Goal: Information Seeking & Learning: Learn about a topic

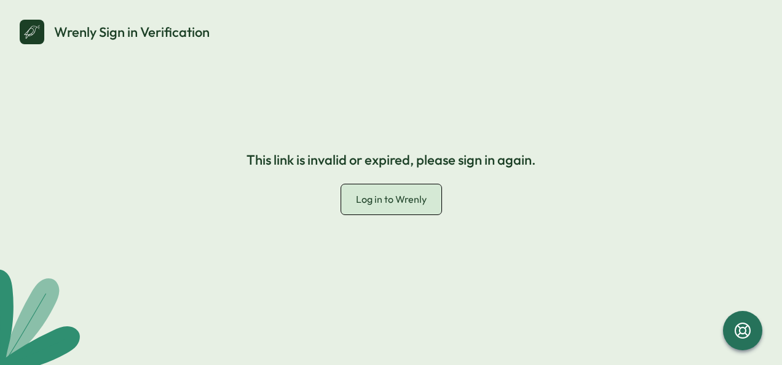
click at [393, 202] on span "Log in to Wrenly" at bounding box center [391, 199] width 71 height 12
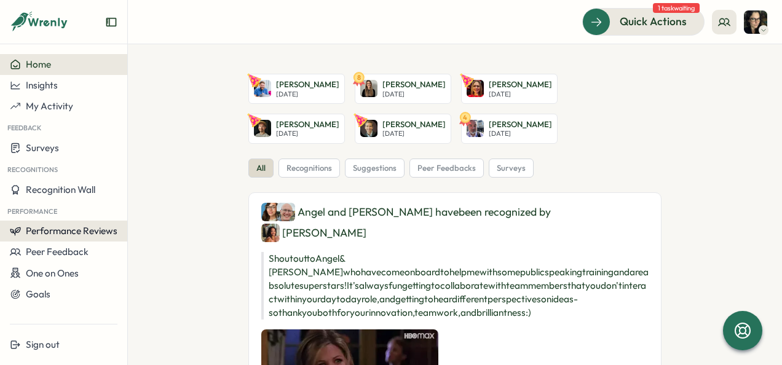
click at [77, 225] on span "Performance Reviews" at bounding box center [72, 231] width 92 height 12
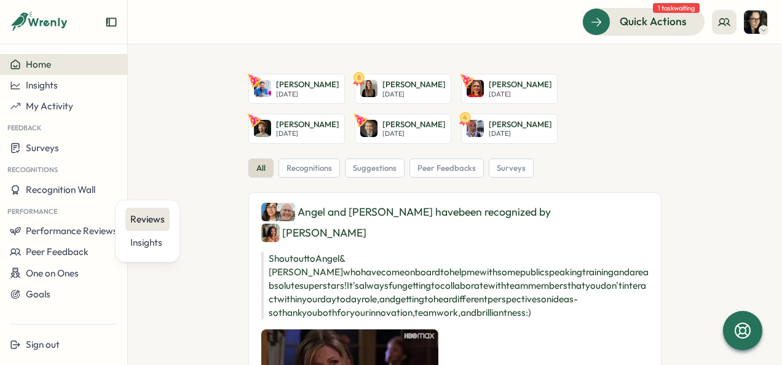
click at [146, 221] on div "Reviews" at bounding box center [147, 220] width 34 height 14
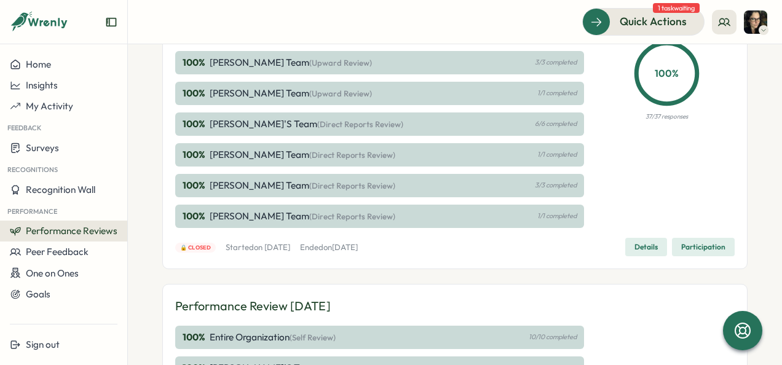
scroll to position [402, 0]
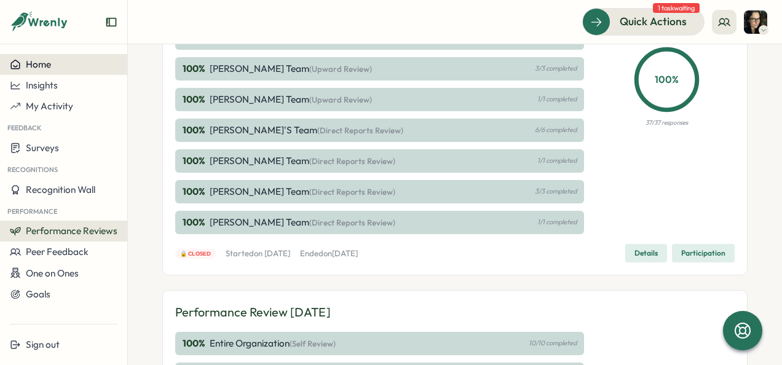
click at [35, 62] on span "Home" at bounding box center [38, 64] width 25 height 12
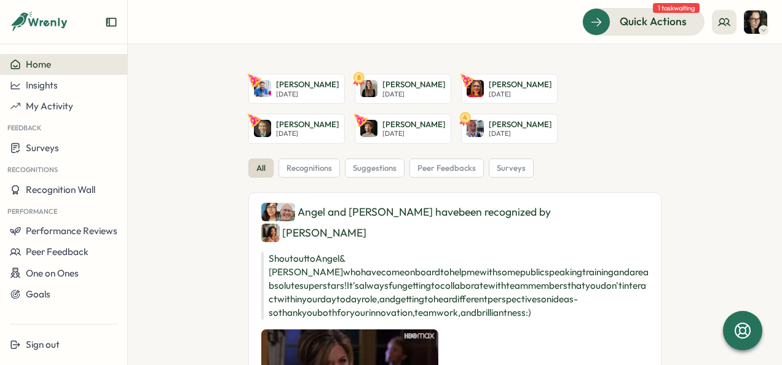
click at [754, 22] on img at bounding box center [755, 21] width 23 height 23
click at [730, 82] on div "My Activity" at bounding box center [735, 84] width 61 height 14
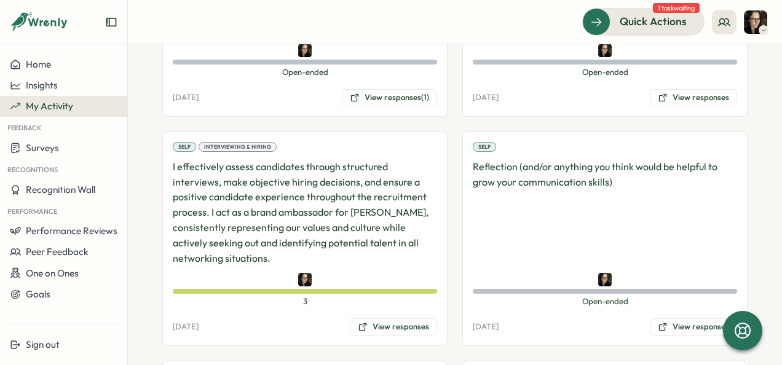
scroll to position [368, 0]
click at [84, 237] on button "Performance Reviews" at bounding box center [63, 231] width 127 height 21
click at [143, 248] on div "Insights" at bounding box center [147, 243] width 34 height 14
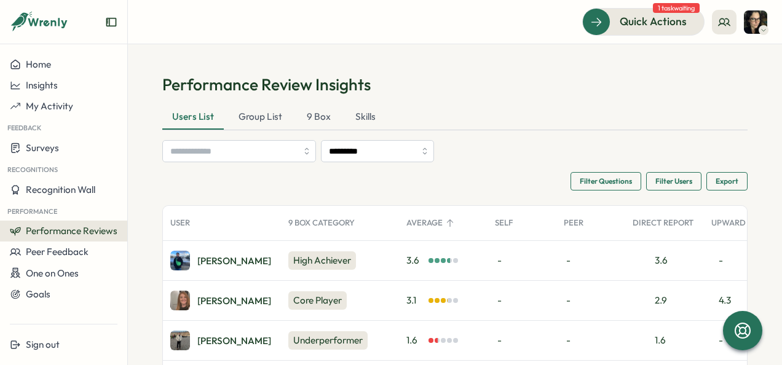
click at [206, 253] on div "Elise M." at bounding box center [220, 261] width 101 height 20
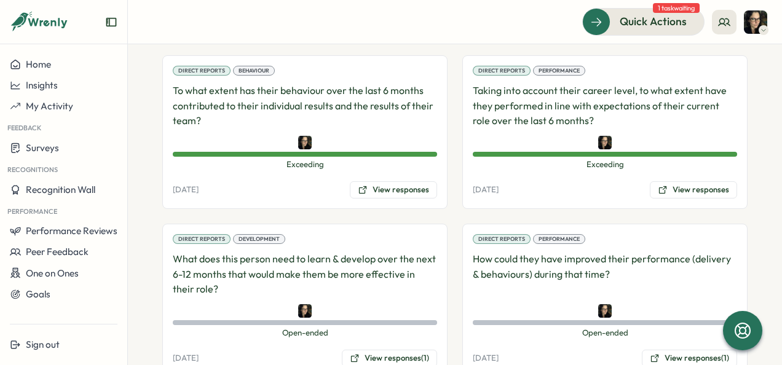
scroll to position [1002, 0]
click at [401, 183] on button "View responses" at bounding box center [393, 189] width 87 height 17
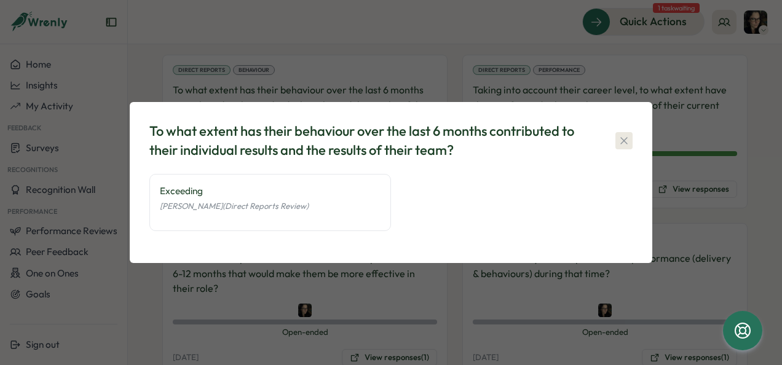
click at [629, 137] on icon "button" at bounding box center [624, 141] width 12 height 12
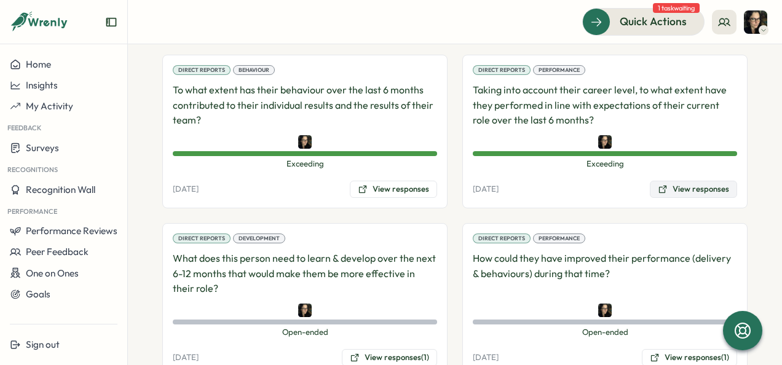
click at [678, 186] on button "View responses" at bounding box center [693, 189] width 87 height 17
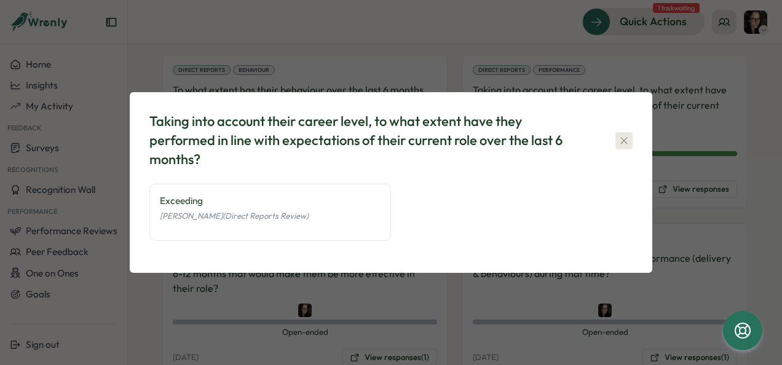
click at [625, 143] on icon "button" at bounding box center [624, 141] width 12 height 12
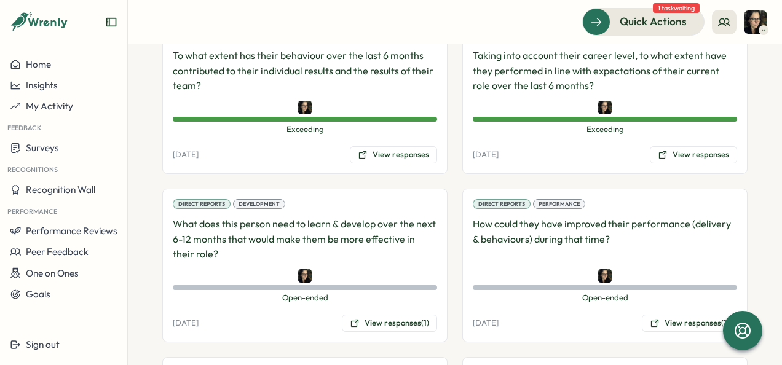
scroll to position [1036, 0]
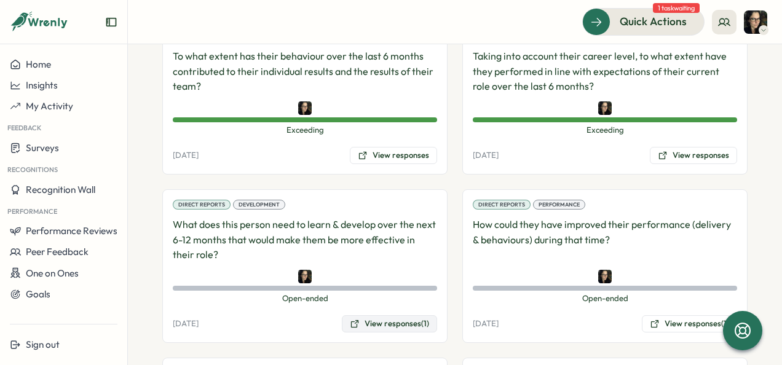
click at [394, 319] on button "View responses (1)" at bounding box center [389, 324] width 95 height 17
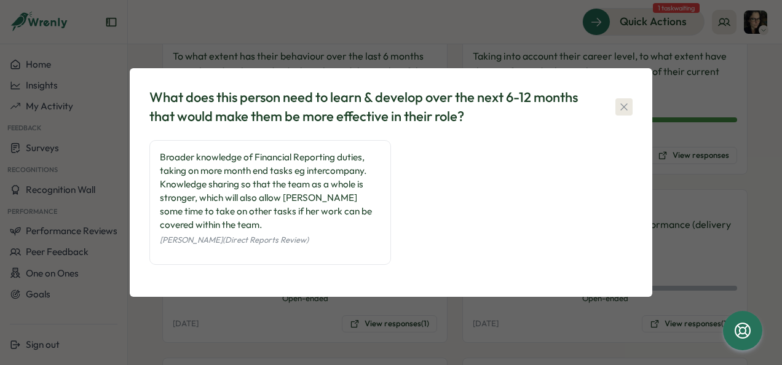
click at [622, 109] on icon "button" at bounding box center [624, 106] width 7 height 7
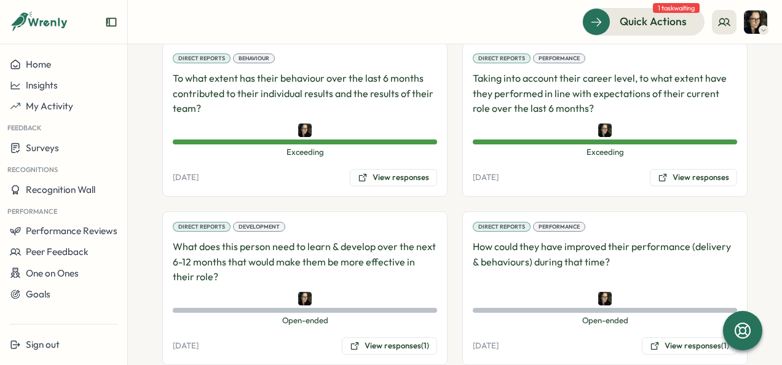
scroll to position [1010, 0]
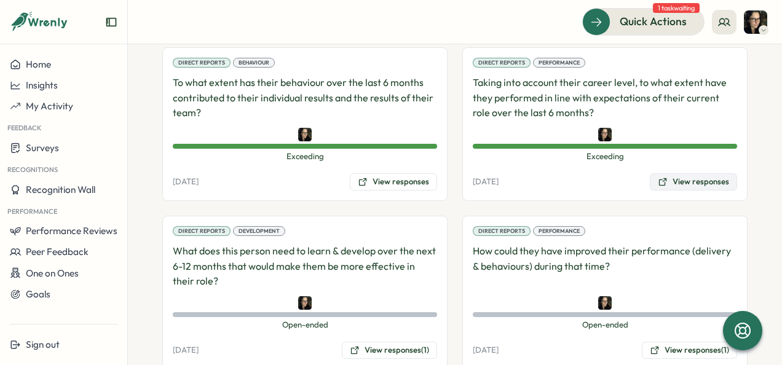
click at [696, 177] on button "View responses" at bounding box center [693, 181] width 87 height 17
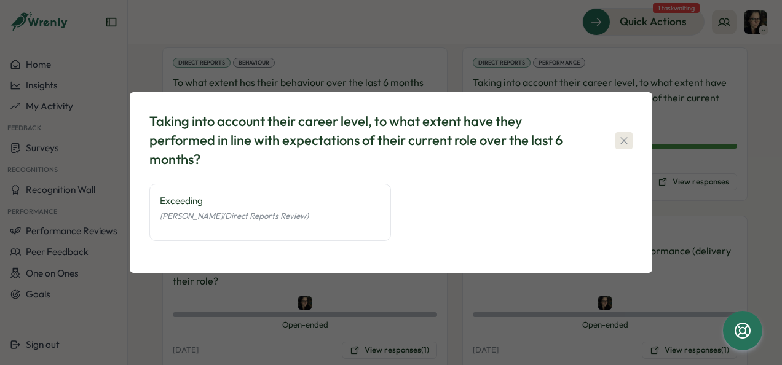
click at [629, 146] on icon "button" at bounding box center [624, 141] width 12 height 12
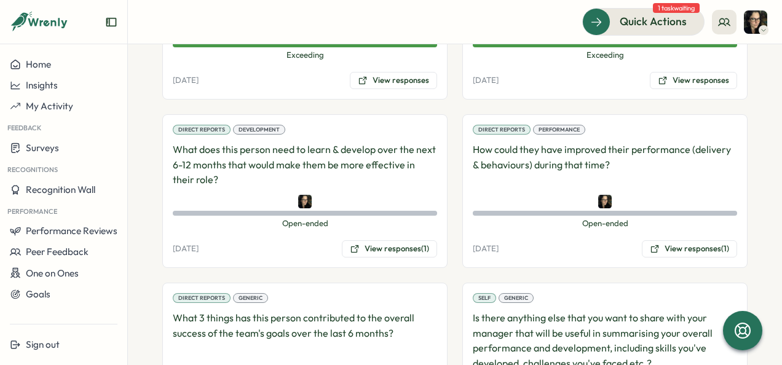
scroll to position [1111, 0]
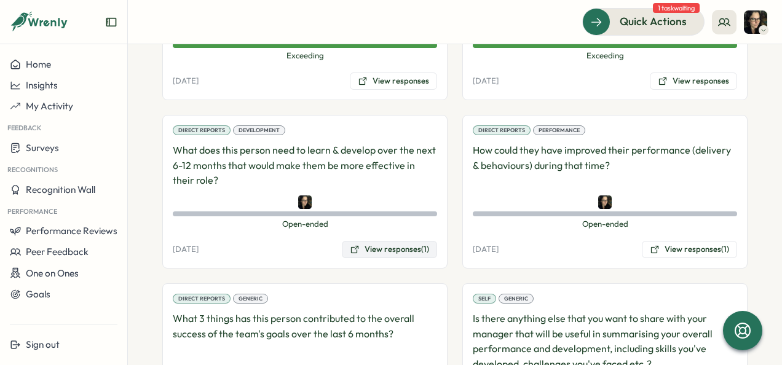
click at [389, 244] on button "View responses (1)" at bounding box center [389, 249] width 95 height 17
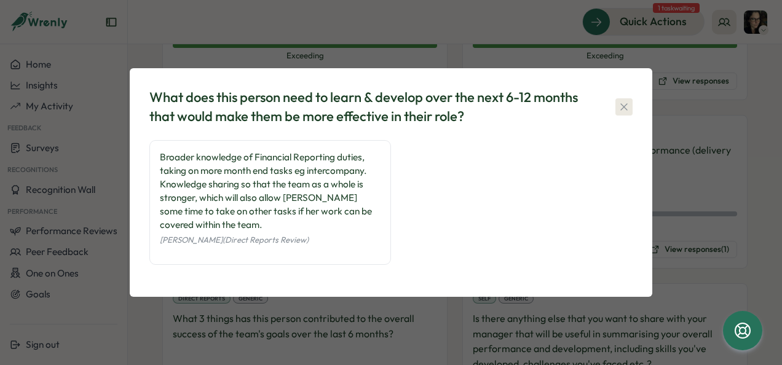
click at [625, 103] on icon "button" at bounding box center [624, 107] width 12 height 12
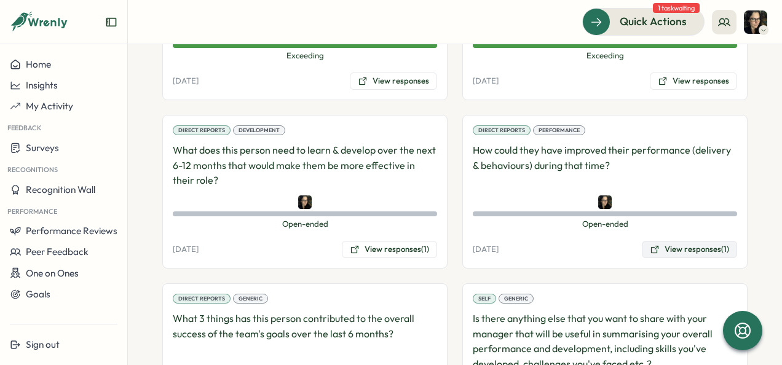
click at [669, 241] on button "View responses (1)" at bounding box center [689, 249] width 95 height 17
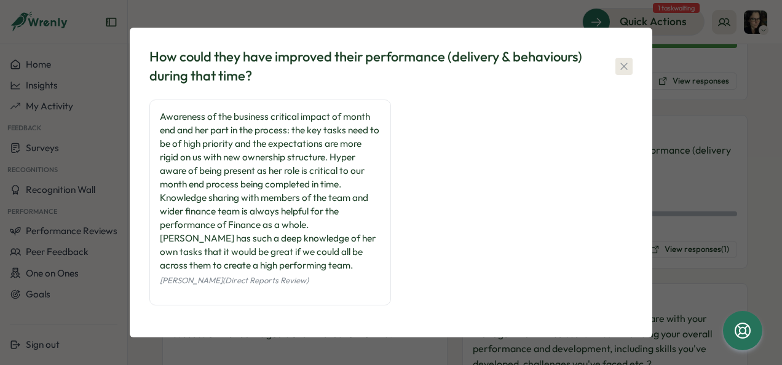
click at [623, 66] on icon "button" at bounding box center [624, 66] width 12 height 12
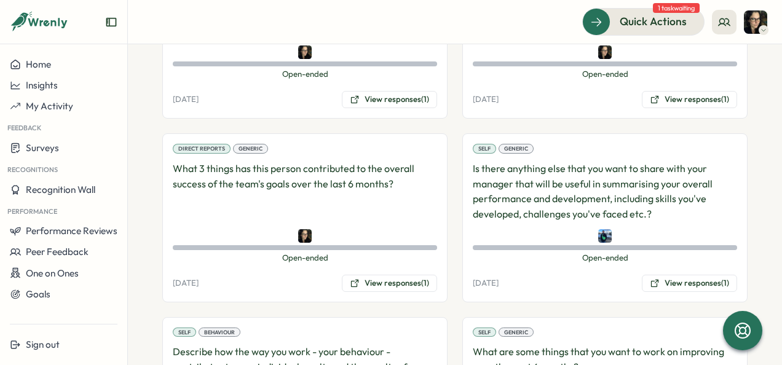
scroll to position [1261, 0]
click at [386, 277] on button "View responses (1)" at bounding box center [389, 283] width 95 height 17
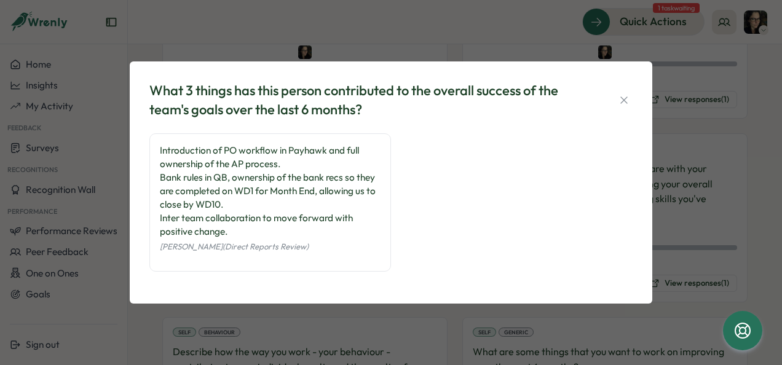
click at [298, 166] on div "Introduction of PO workflow in Payhawk and full ownership of the AP process. Ba…" at bounding box center [270, 191] width 221 height 95
click at [228, 181] on div "Introduction of PO workflow in Payhawk and full ownership of the AP process. Ba…" at bounding box center [270, 191] width 221 height 95
click at [621, 103] on icon "button" at bounding box center [624, 100] width 12 height 12
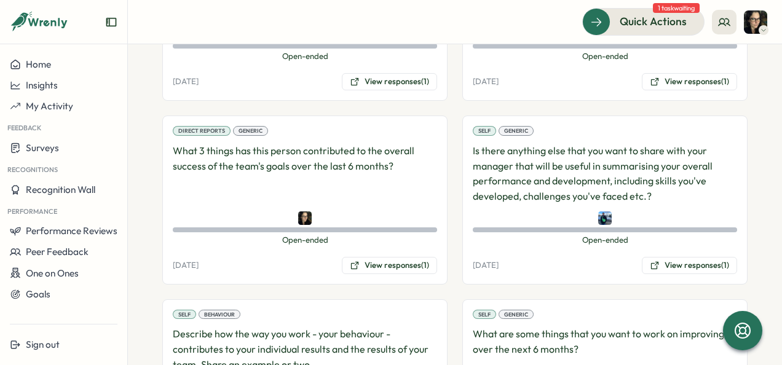
scroll to position [1278, 0]
click at [663, 264] on button "View responses (1)" at bounding box center [689, 266] width 95 height 17
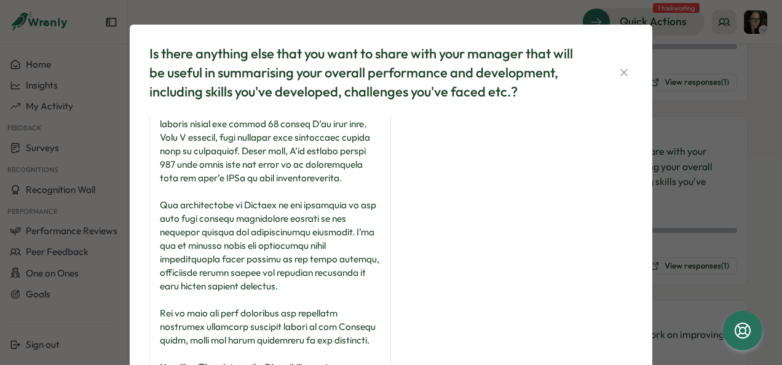
scroll to position [39, 0]
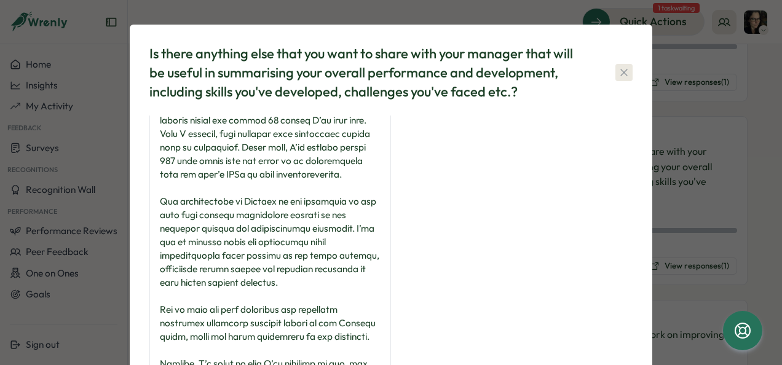
click at [618, 73] on icon "button" at bounding box center [624, 72] width 12 height 12
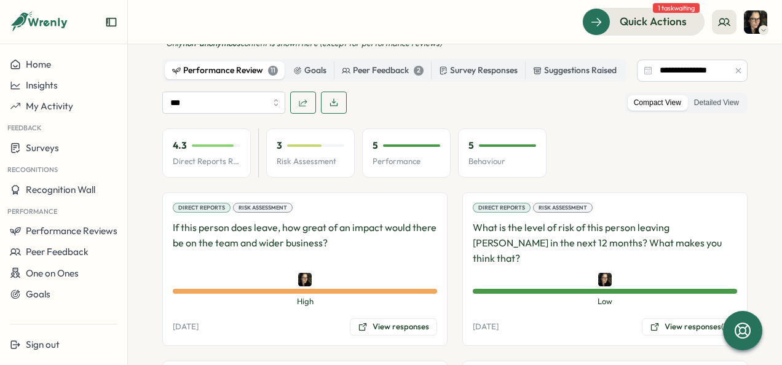
scroll to position [696, 0]
click at [693, 322] on button "View responses (1)" at bounding box center [689, 327] width 95 height 17
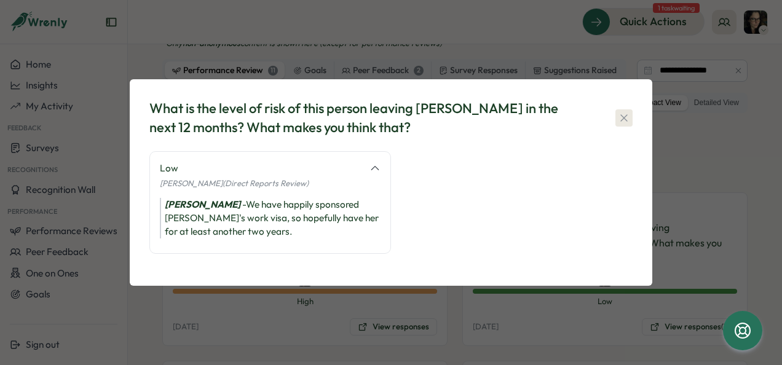
click at [621, 125] on button "button" at bounding box center [624, 117] width 17 height 17
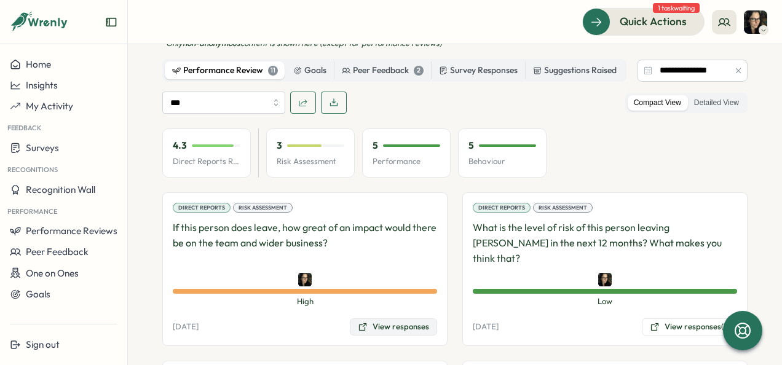
click at [410, 329] on button "View responses" at bounding box center [393, 327] width 87 height 17
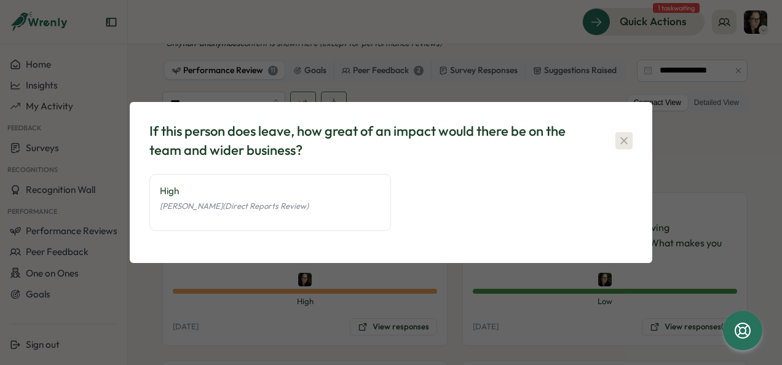
click at [619, 144] on icon "button" at bounding box center [624, 141] width 12 height 12
